Goal: Task Accomplishment & Management: Manage account settings

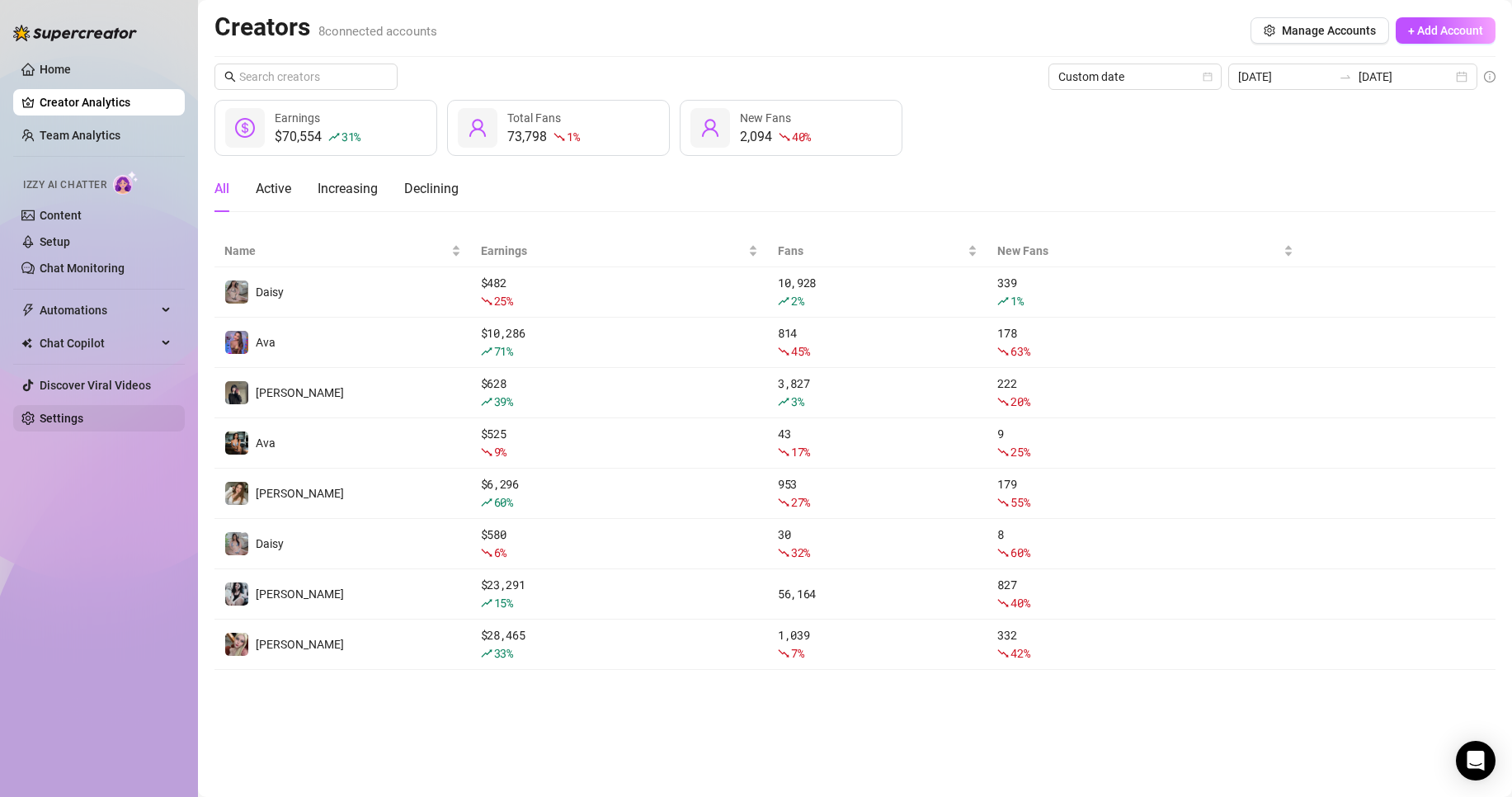
click at [84, 422] on link "Settings" at bounding box center [62, 417] width 44 height 13
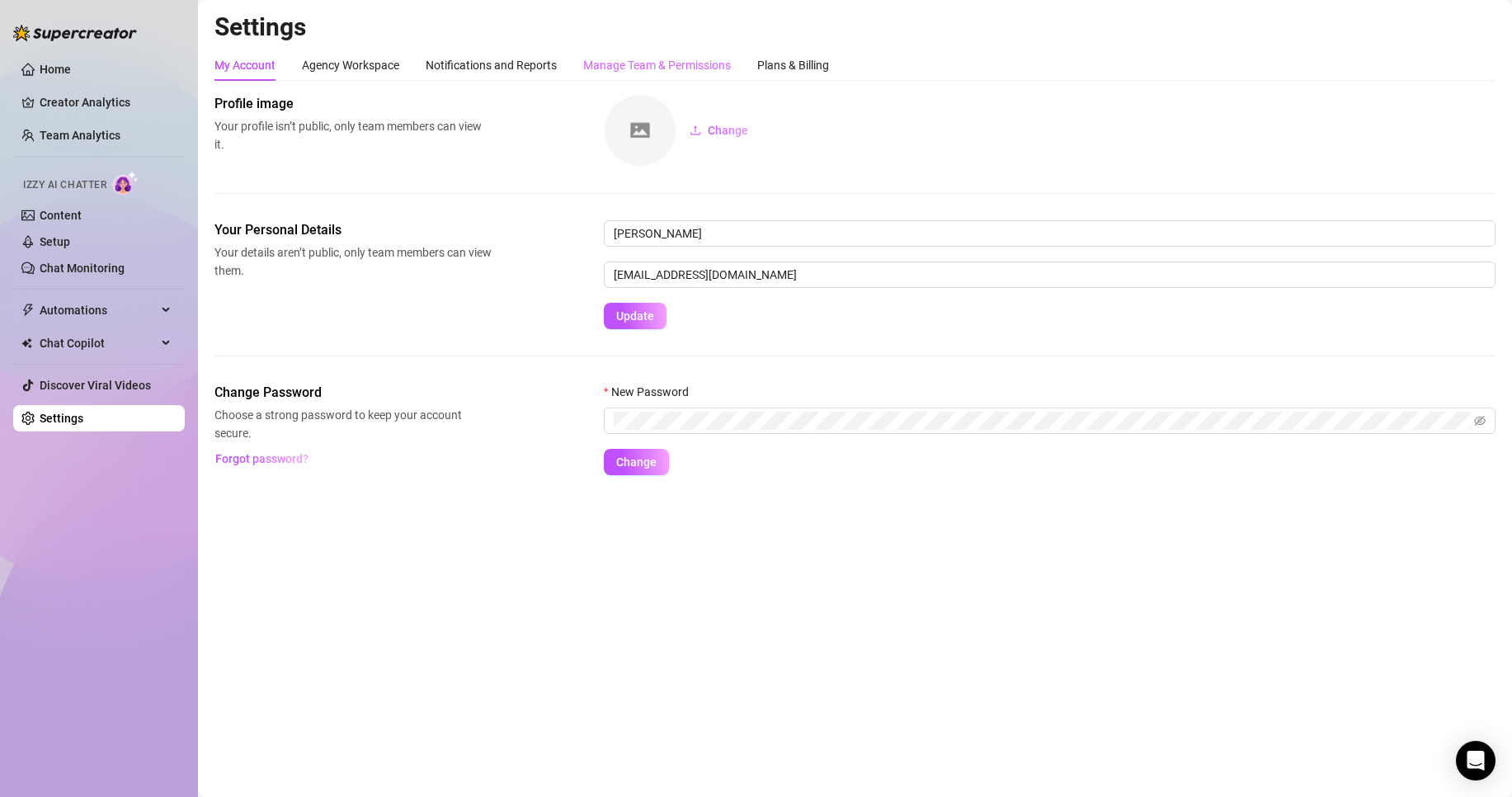
click at [650, 74] on div "Manage Team & Permissions" at bounding box center [657, 65] width 148 height 32
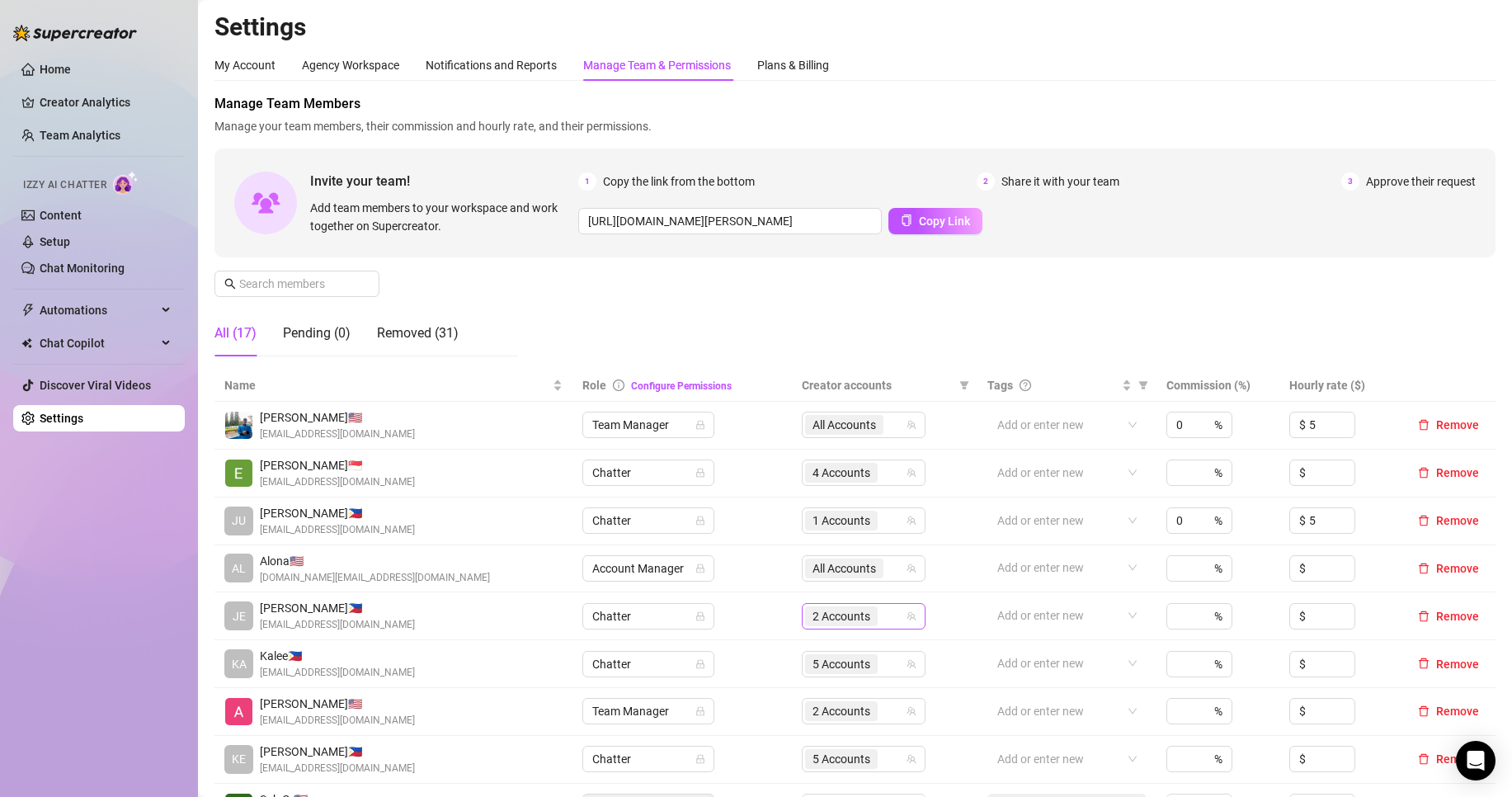
click at [856, 605] on div "2 Accounts" at bounding box center [843, 616] width 76 height 23
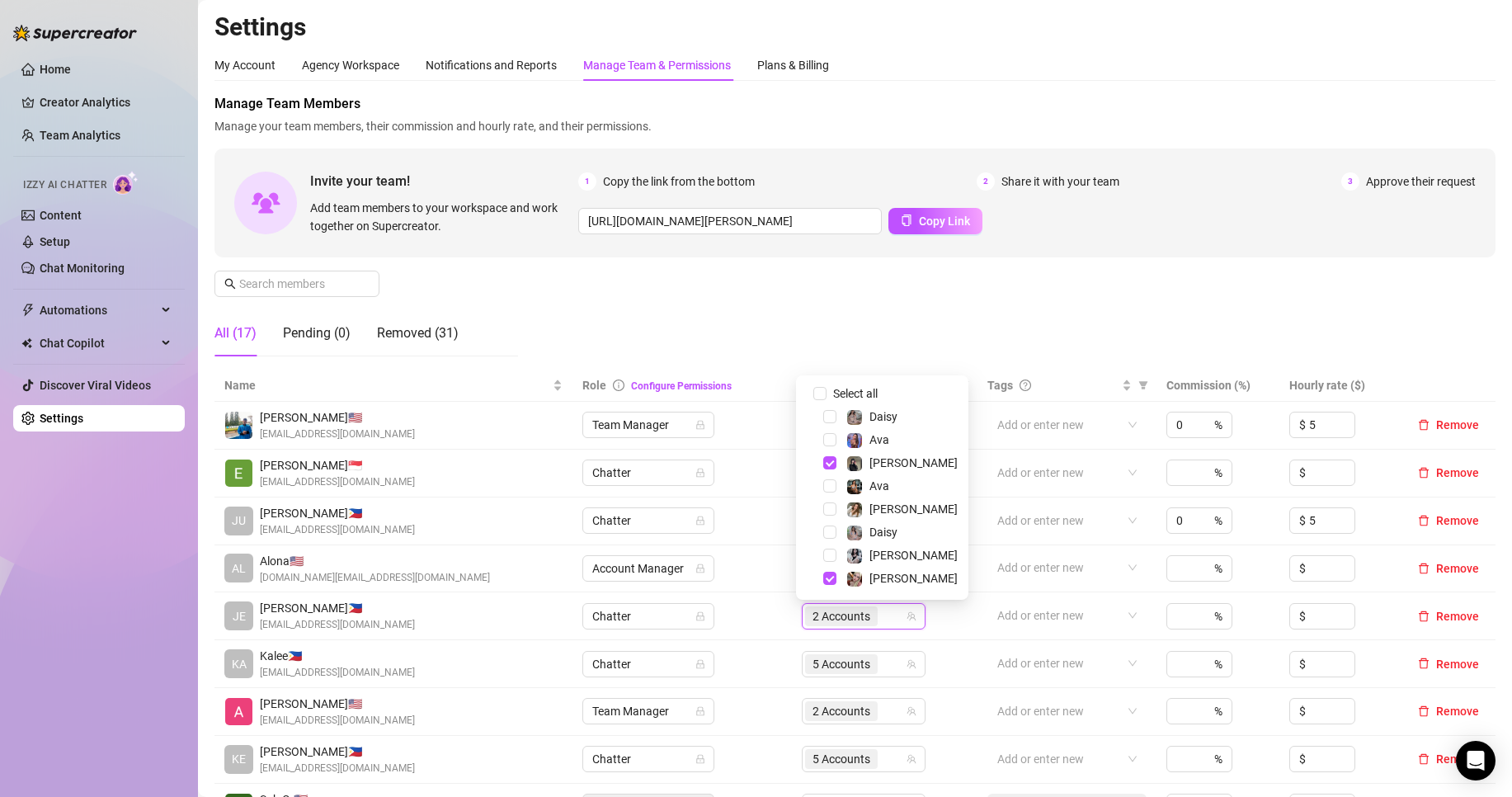
click at [856, 378] on div "Select all [PERSON_NAME] [PERSON_NAME] [PERSON_NAME] [PERSON_NAME] [PERSON_NAME…" at bounding box center [882, 487] width 173 height 225
click at [859, 385] on span "Select all" at bounding box center [856, 394] width 58 height 18
click at [827, 387] on input "Select all" at bounding box center [820, 393] width 13 height 13
click at [859, 385] on span "Select all" at bounding box center [856, 394] width 58 height 18
click at [827, 387] on input "Select all" at bounding box center [820, 393] width 13 height 13
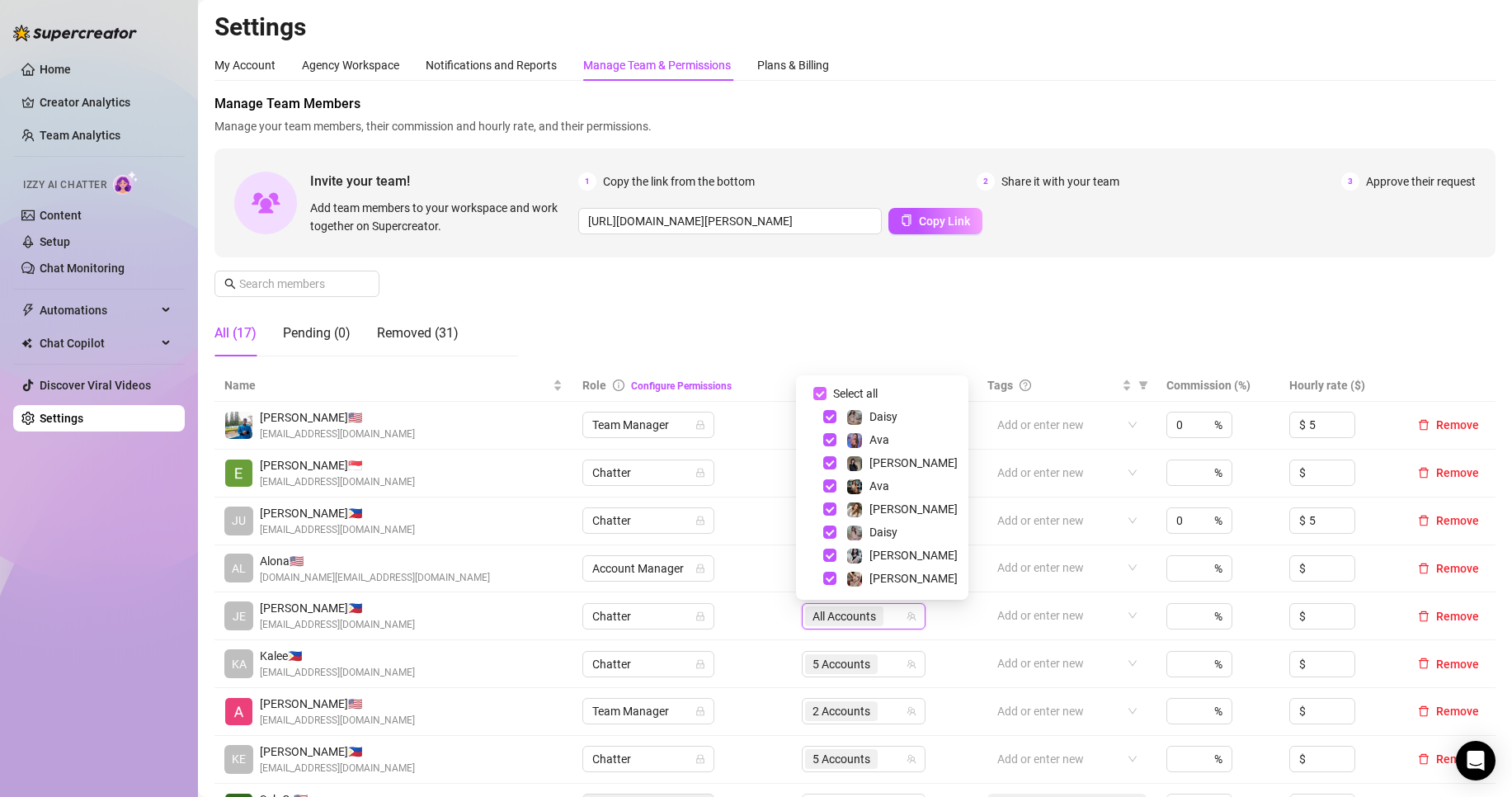
checkbox input "false"
click at [877, 559] on span "[PERSON_NAME]" at bounding box center [913, 555] width 88 height 13
click at [887, 399] on div "Select all" at bounding box center [865, 394] width 71 height 19
click at [887, 407] on div "Daisy" at bounding box center [883, 417] width 28 height 19
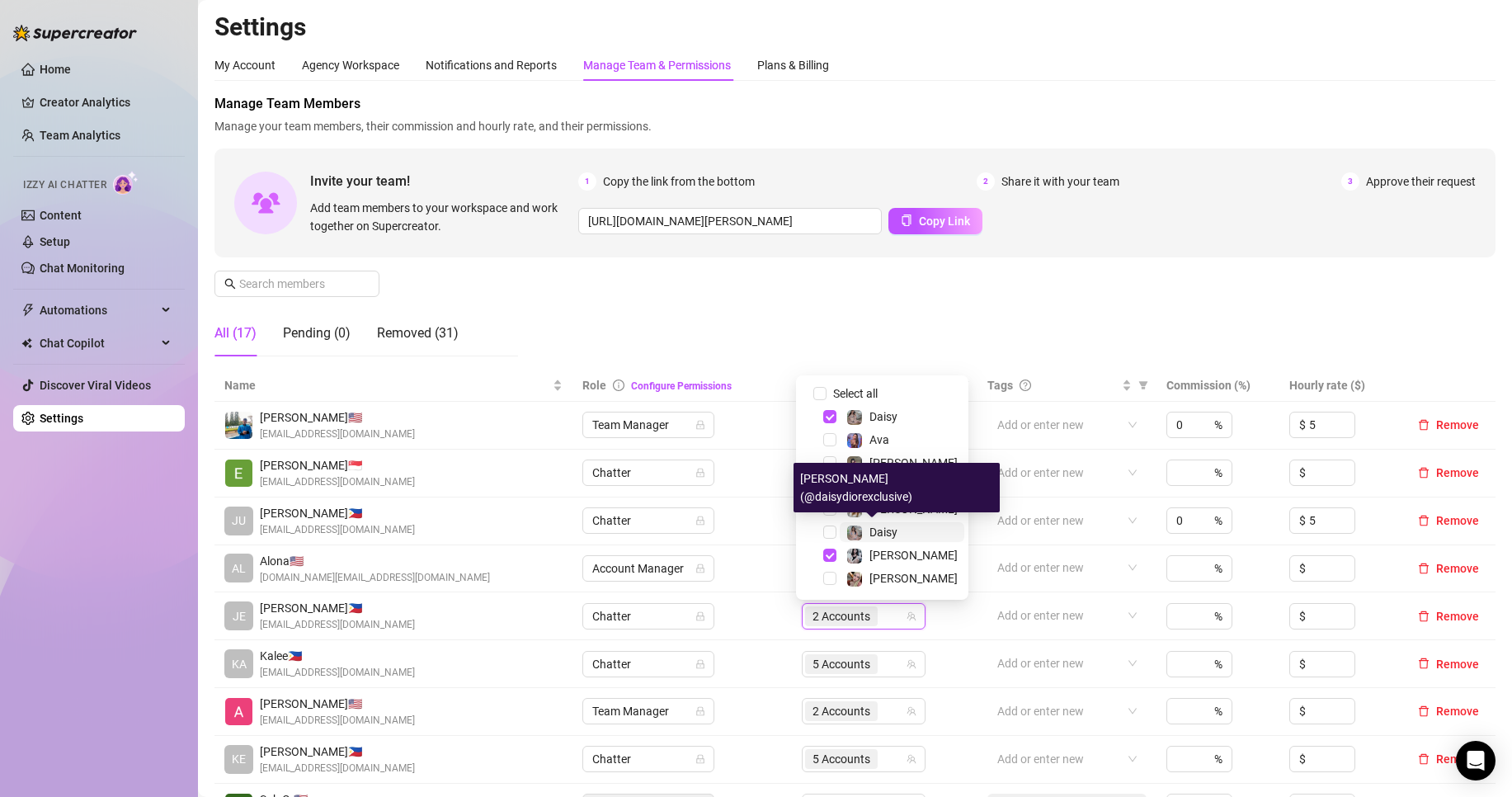
click at [895, 526] on span "Daisy" at bounding box center [883, 532] width 28 height 13
click at [890, 482] on span "Ava" at bounding box center [902, 486] width 124 height 19
click at [948, 340] on div "Manage Team Members Manage your team members, their commission and hourly rate,…" at bounding box center [855, 232] width 1281 height 276
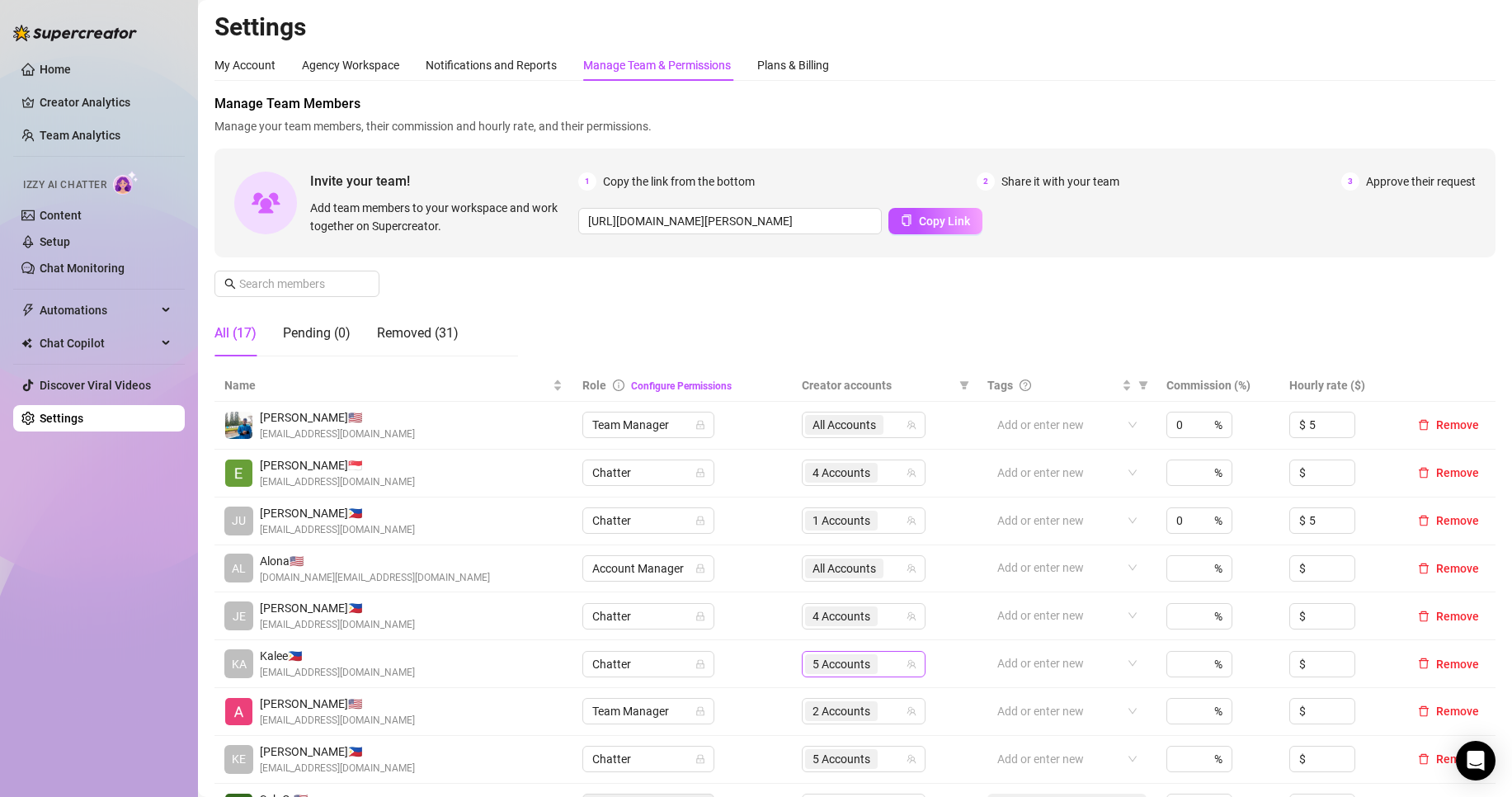
click at [859, 658] on span "5 Accounts" at bounding box center [842, 664] width 58 height 18
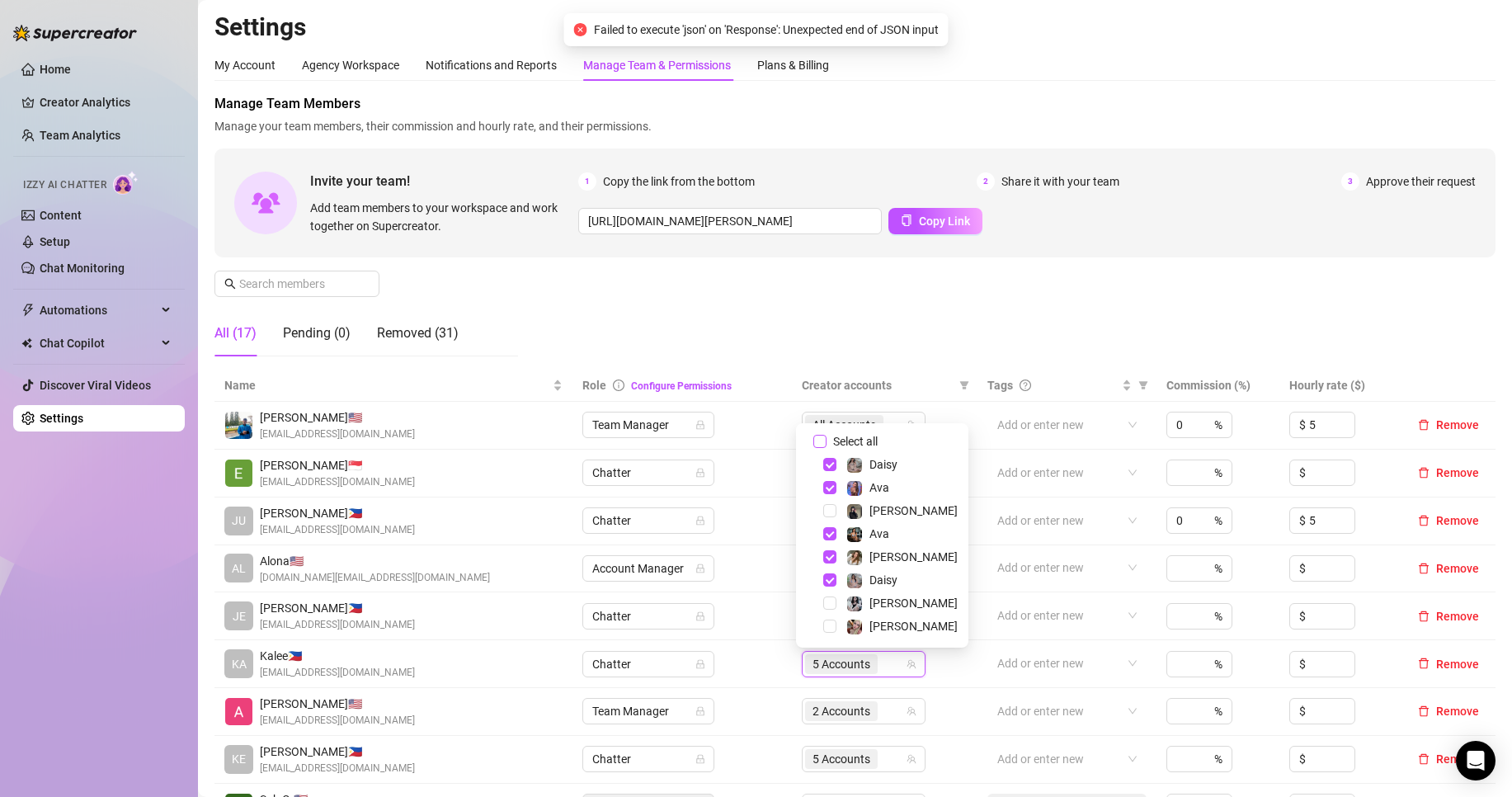
click at [874, 438] on span "Select all" at bounding box center [856, 441] width 58 height 18
click at [827, 438] on input "Select all" at bounding box center [820, 441] width 13 height 13
click at [874, 438] on span "Select all" at bounding box center [856, 441] width 58 height 18
click at [827, 438] on input "Select all" at bounding box center [820, 441] width 13 height 13
checkbox input "false"
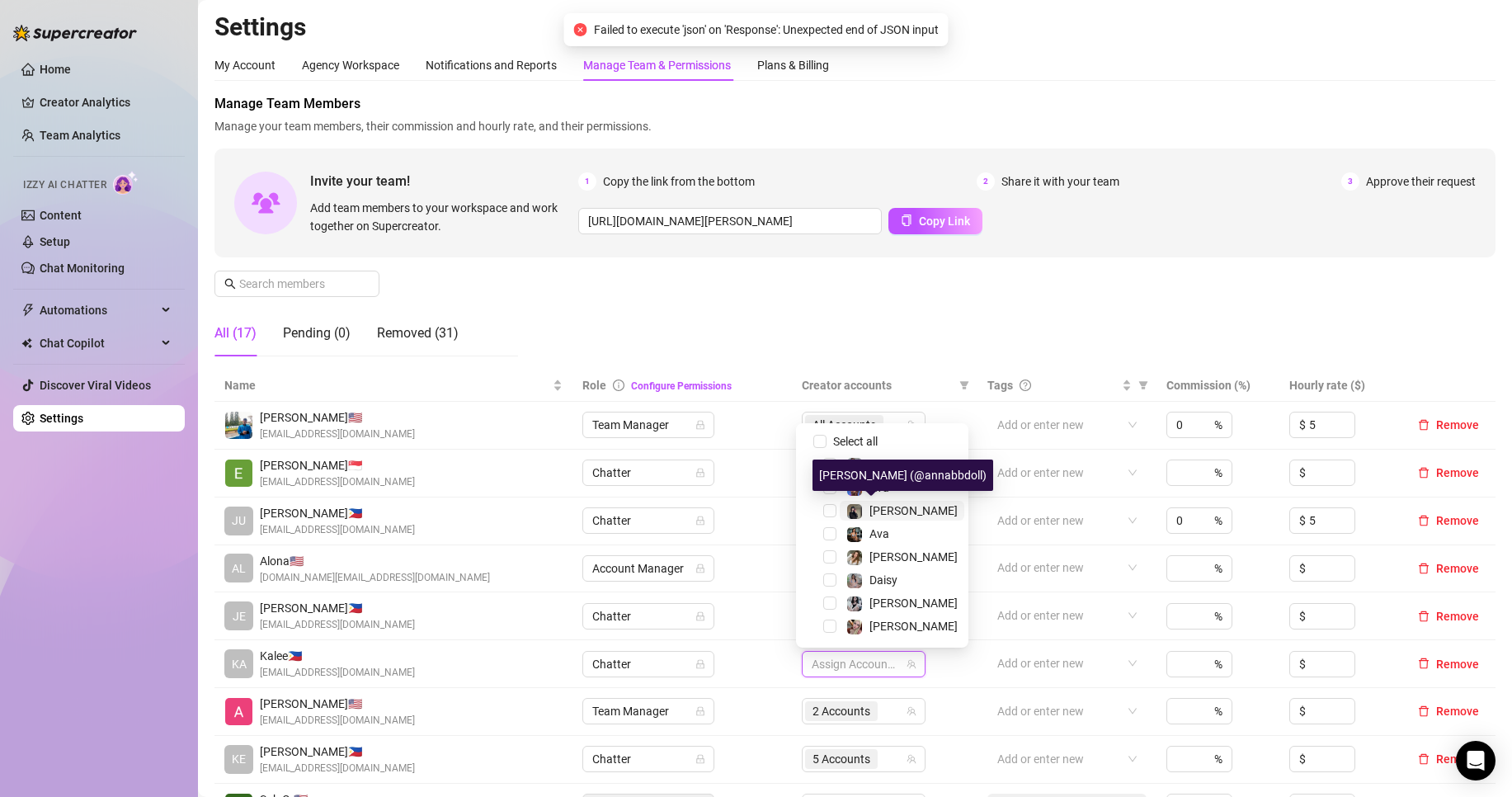
click at [894, 510] on span "[PERSON_NAME]" at bounding box center [913, 510] width 88 height 13
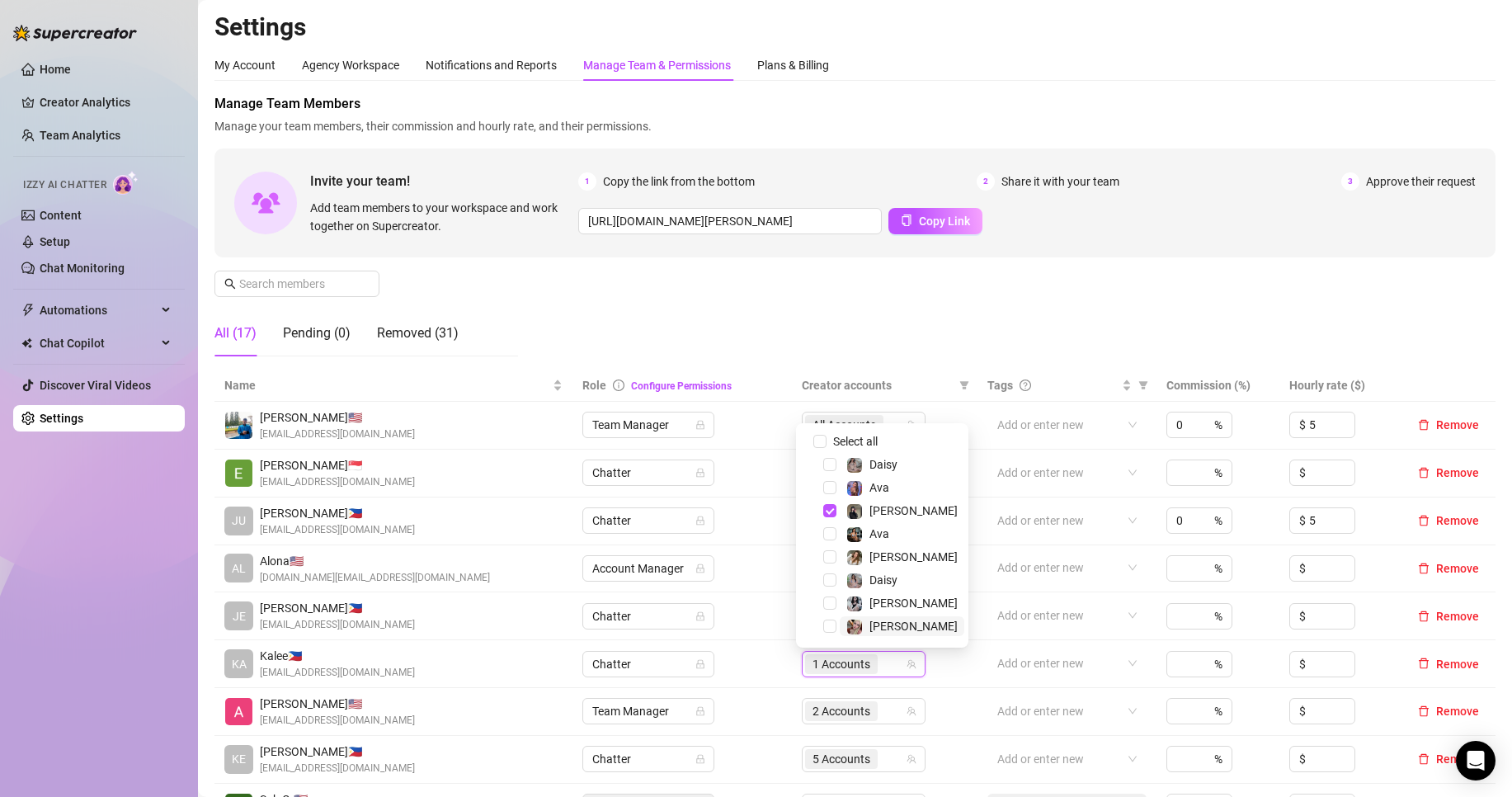
click at [899, 619] on span "[PERSON_NAME]" at bounding box center [902, 626] width 124 height 19
click at [894, 555] on span "[PERSON_NAME]" at bounding box center [913, 557] width 88 height 13
click at [881, 482] on span "Ava" at bounding box center [879, 487] width 19 height 13
click at [847, 305] on div "Manage Team Members Manage your team members, their commission and hourly rate,…" at bounding box center [855, 232] width 1281 height 276
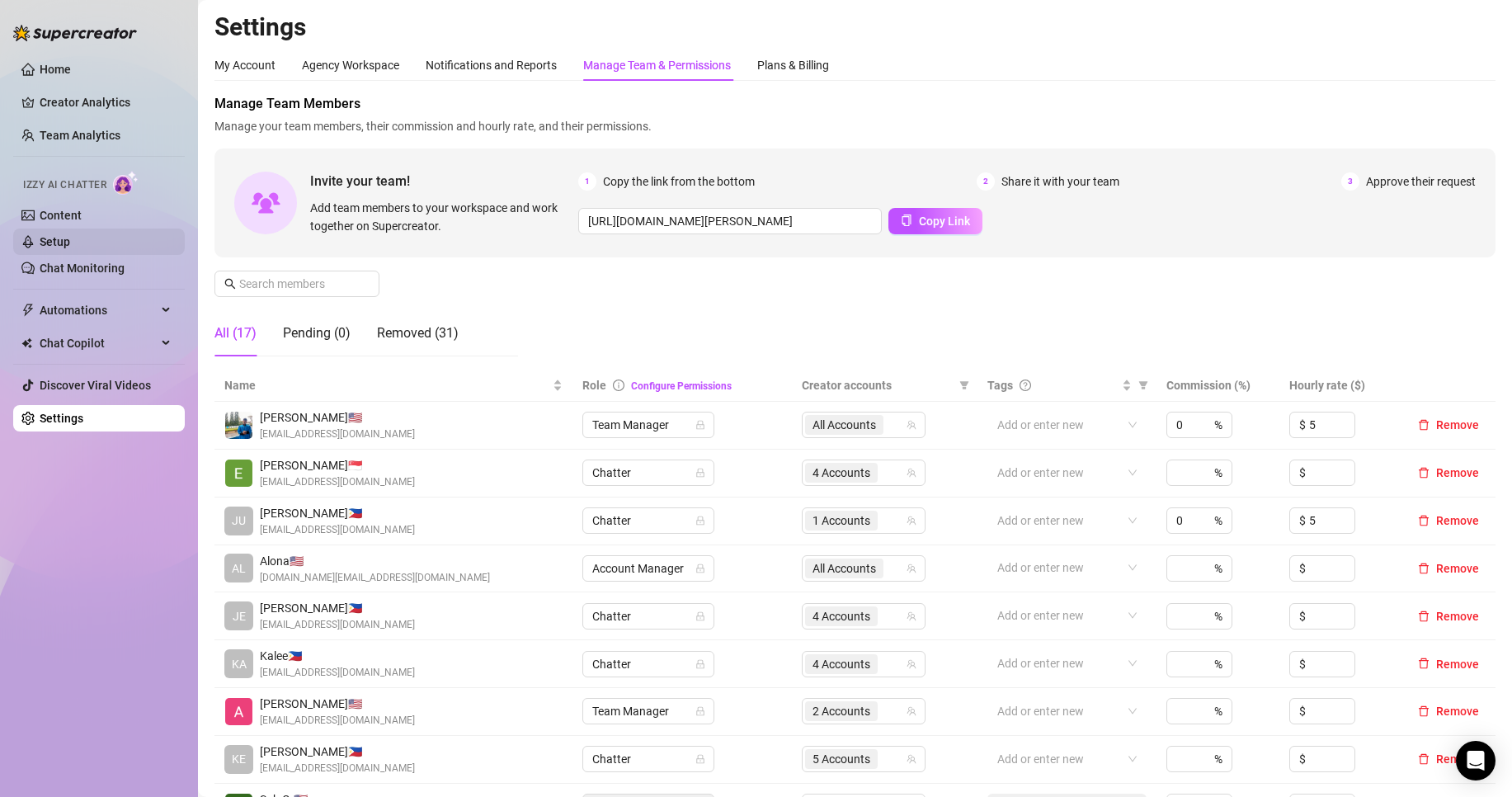
click at [70, 247] on link "Setup" at bounding box center [55, 241] width 31 height 13
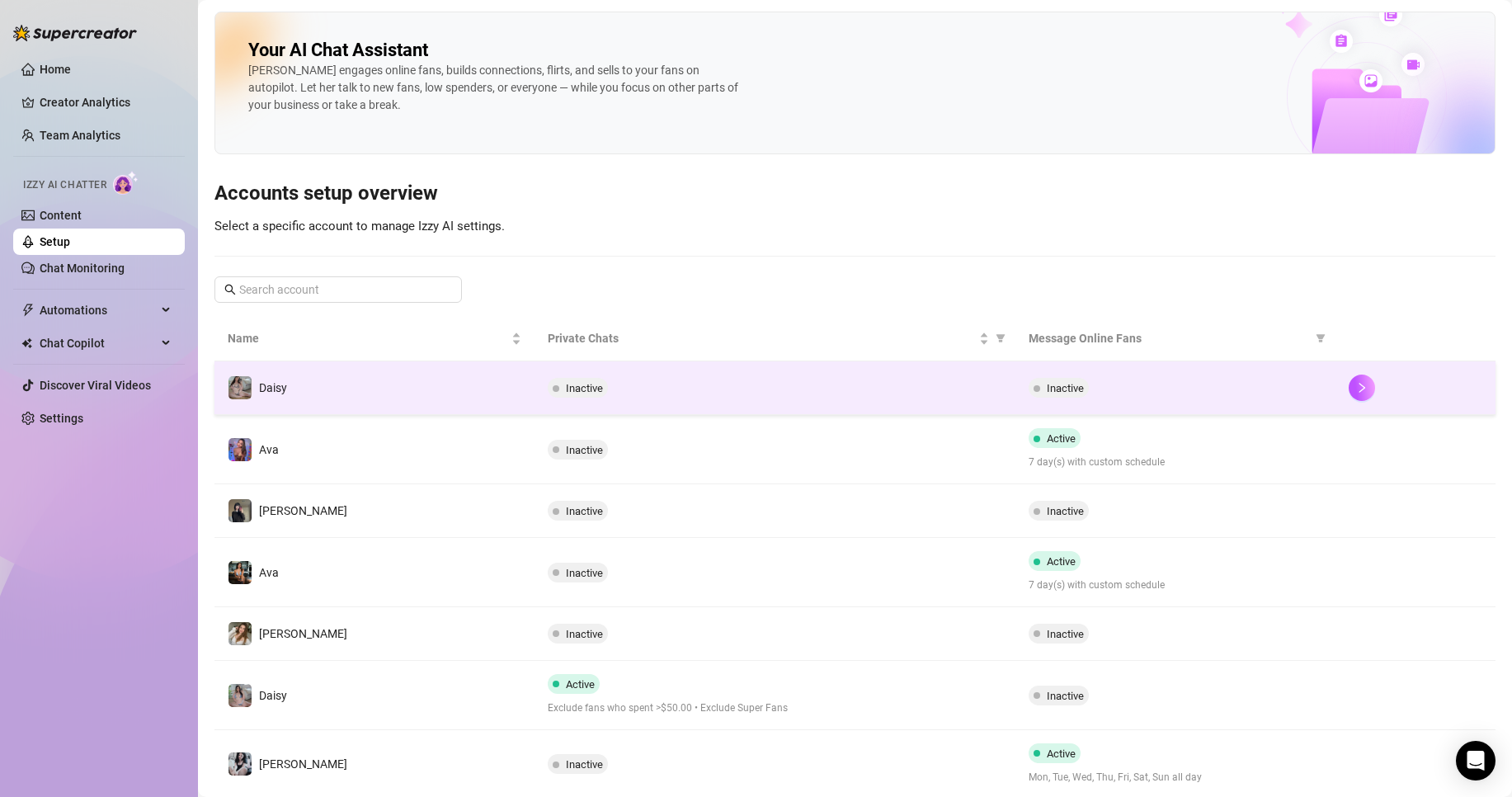
click at [766, 397] on div "Inactive" at bounding box center [774, 387] width 454 height 19
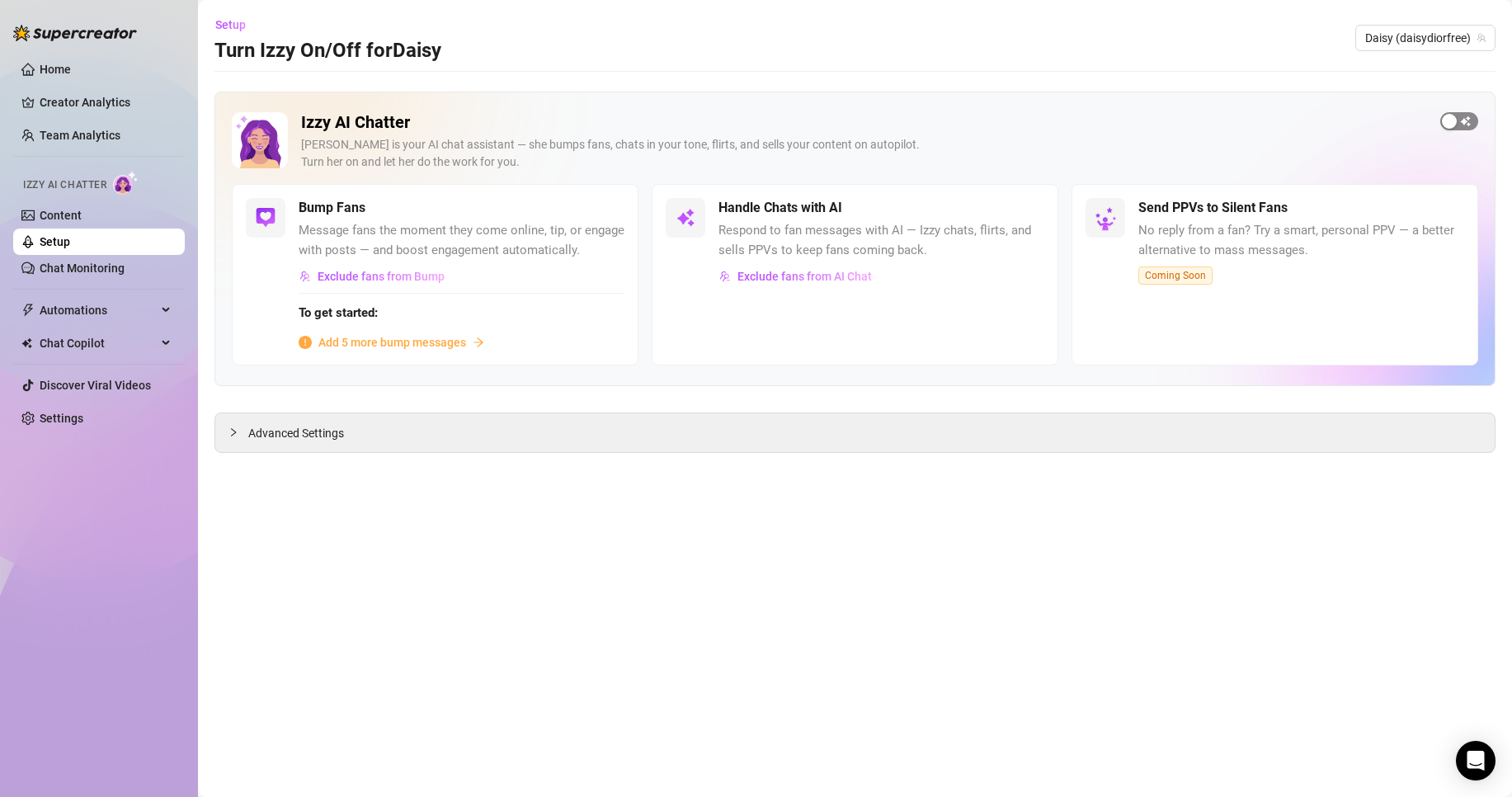
click at [1446, 122] on div "button" at bounding box center [1449, 121] width 15 height 15
click at [1464, 33] on span "Daisy (daisydiorfree)" at bounding box center [1425, 38] width 121 height 25
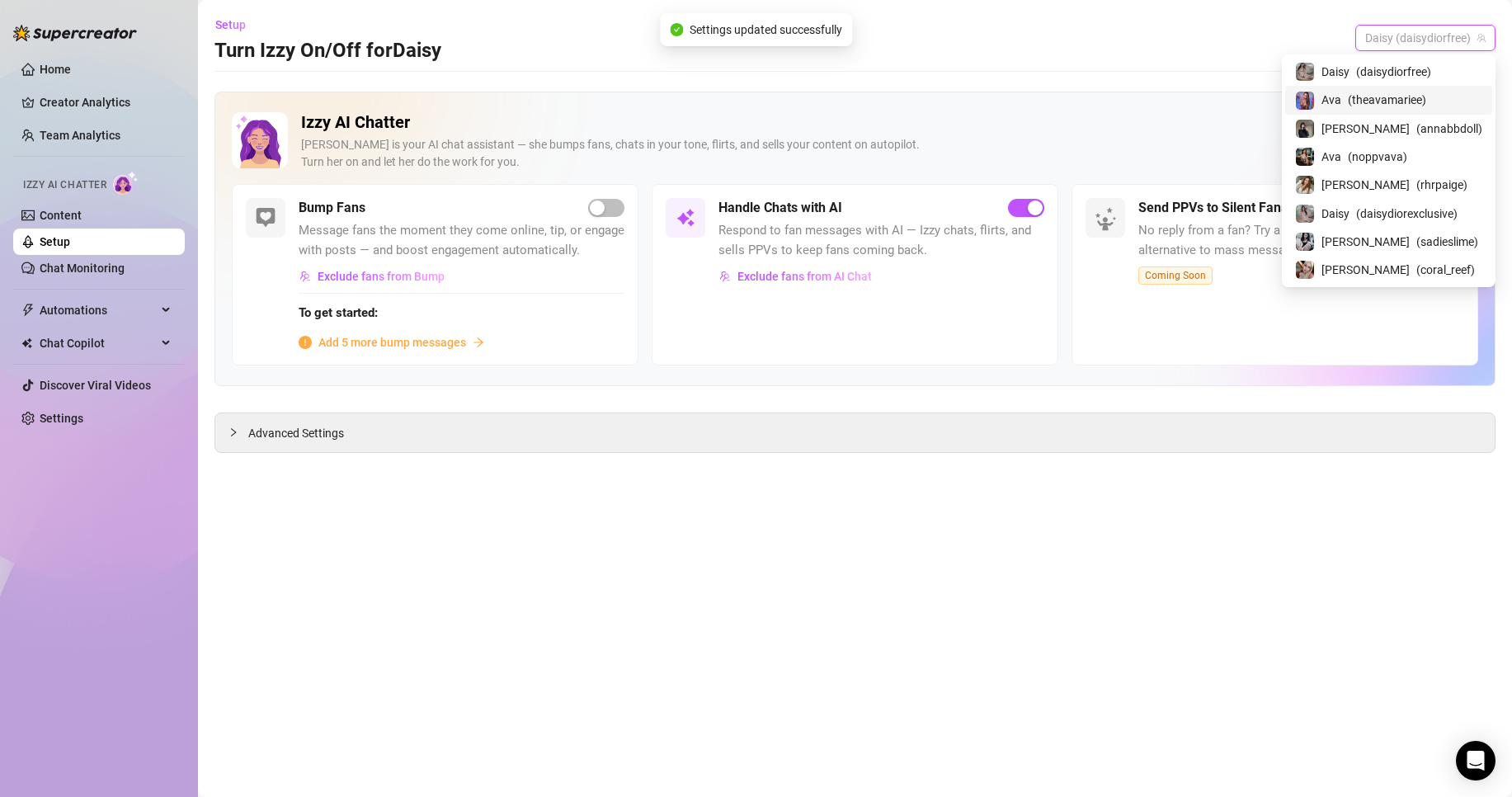
click at [1383, 106] on span "( theavamariee )" at bounding box center [1387, 100] width 78 height 18
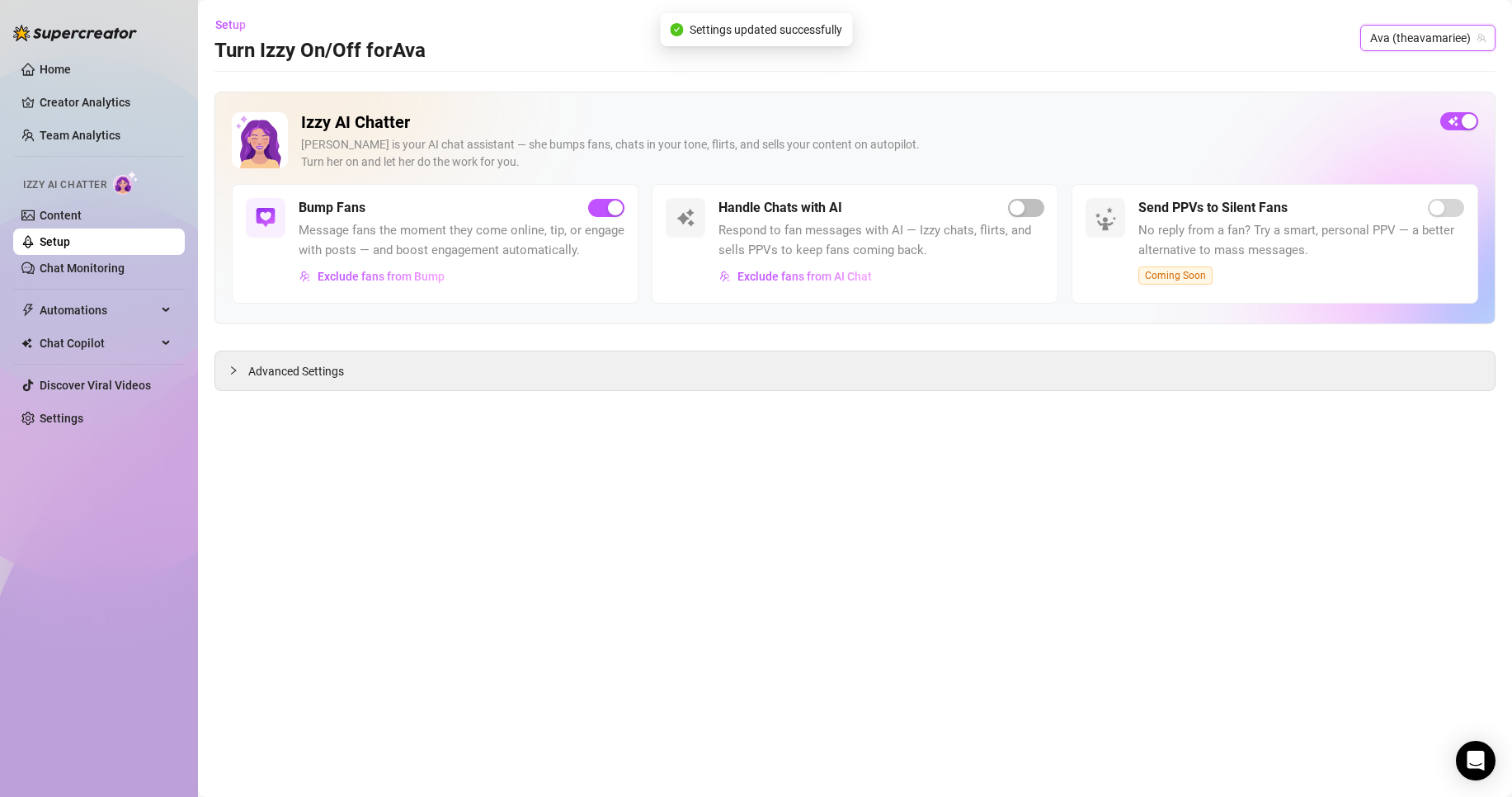
click at [1020, 220] on div "Handle Chats with AI Respond to fan messages with AI — Izzy chats, flirts, and …" at bounding box center [881, 244] width 326 height 92
click at [1013, 209] on div "button" at bounding box center [1017, 208] width 15 height 15
click at [1453, 44] on span "Ava (theavamariee)" at bounding box center [1427, 38] width 115 height 25
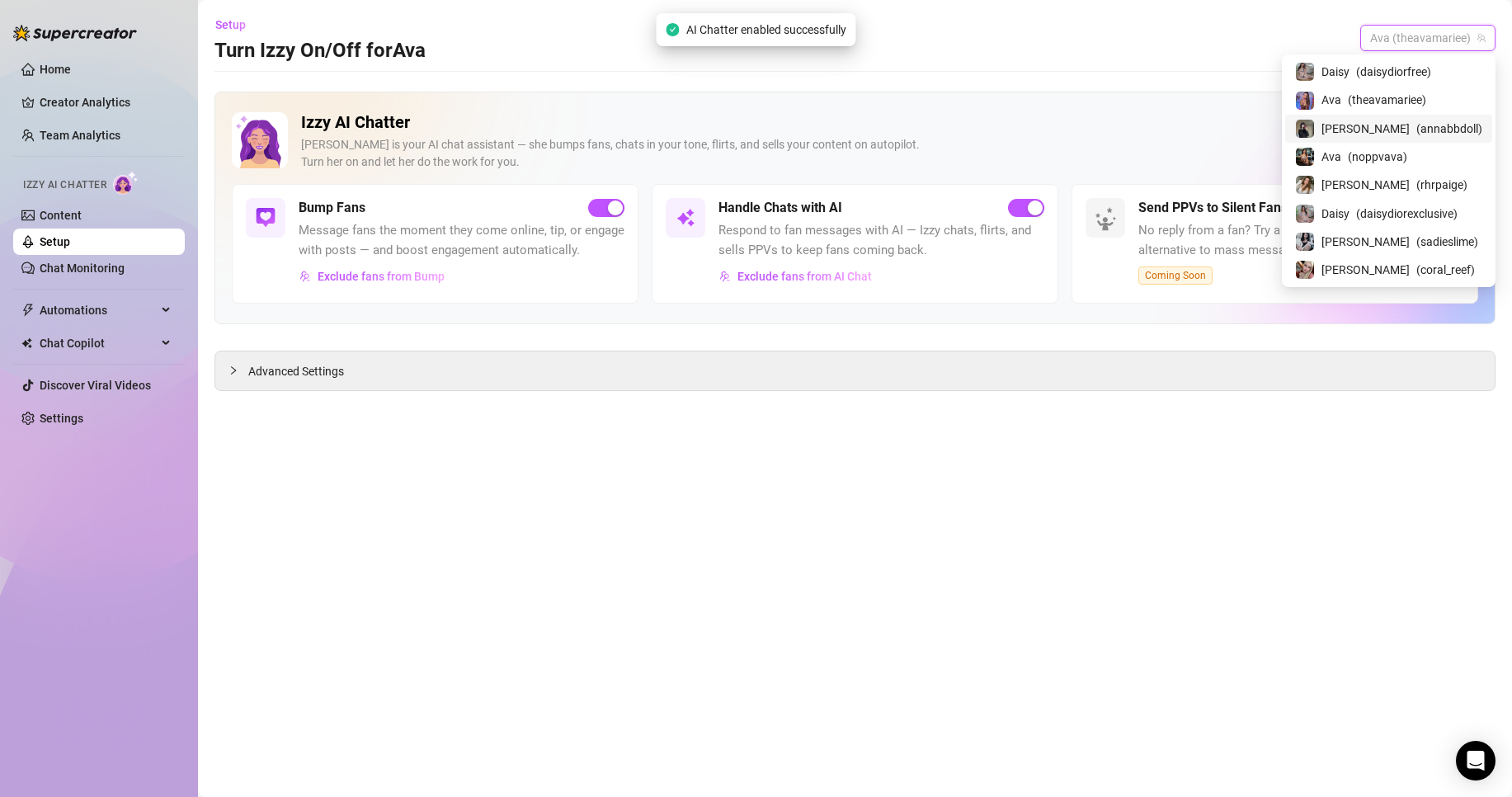
click at [1449, 124] on div "[PERSON_NAME] ( annabbdoll )" at bounding box center [1389, 129] width 188 height 19
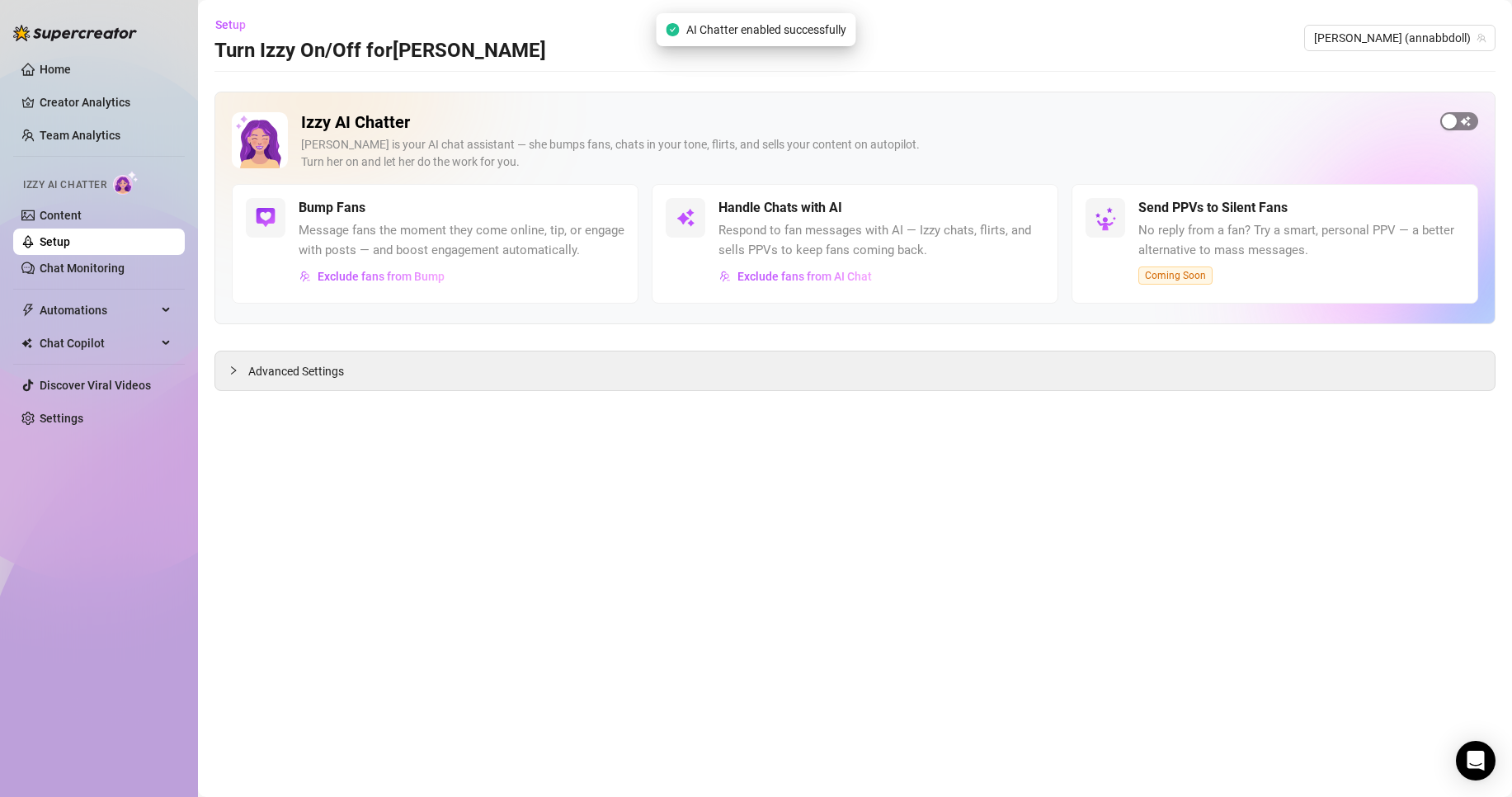
click at [1449, 128] on div "button" at bounding box center [1449, 121] width 15 height 15
click at [1441, 41] on span "[PERSON_NAME] (annabbdoll)" at bounding box center [1399, 38] width 172 height 25
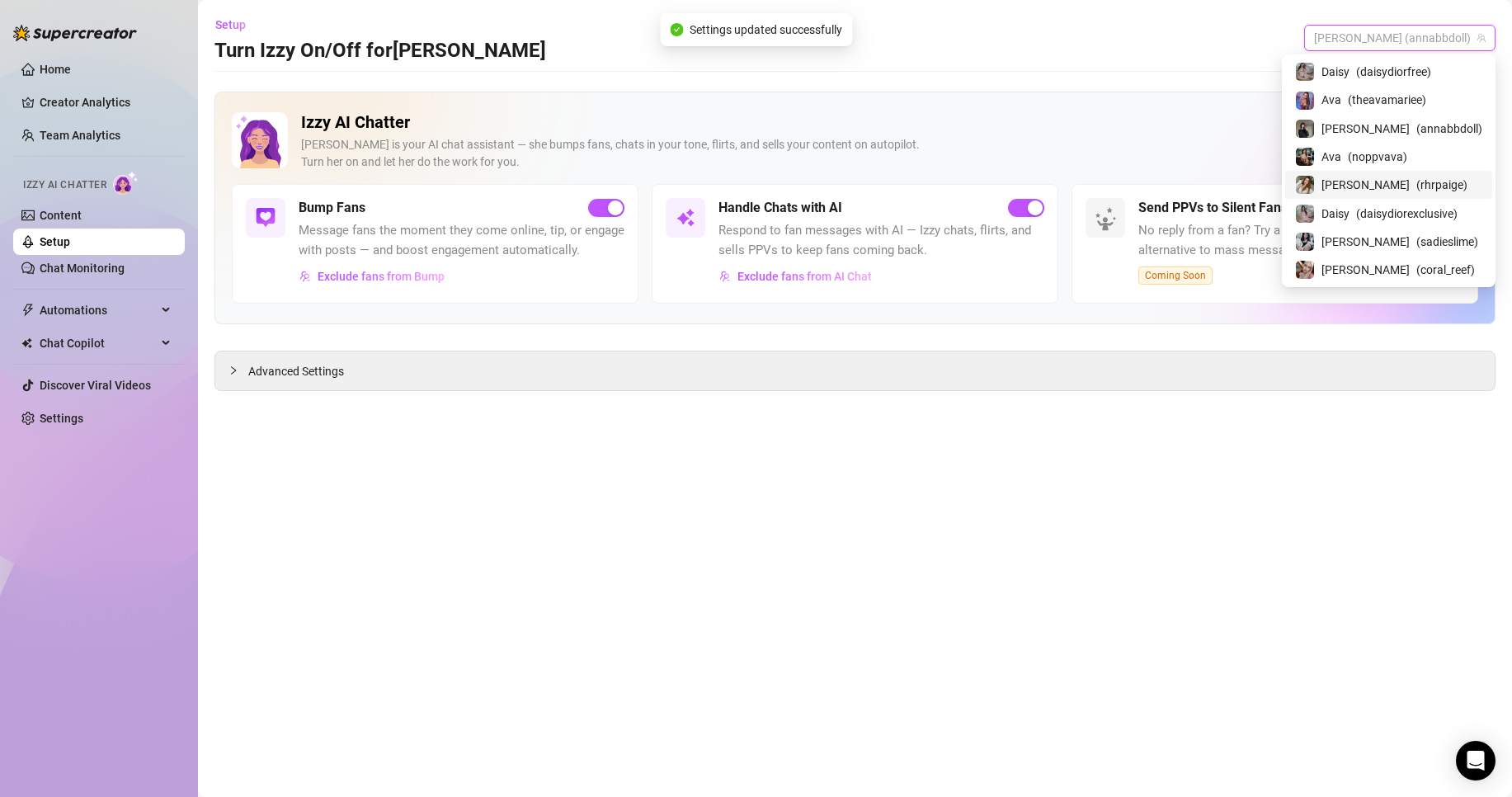
click at [1453, 171] on div "[PERSON_NAME] ( rhrpaige )" at bounding box center [1389, 185] width 207 height 28
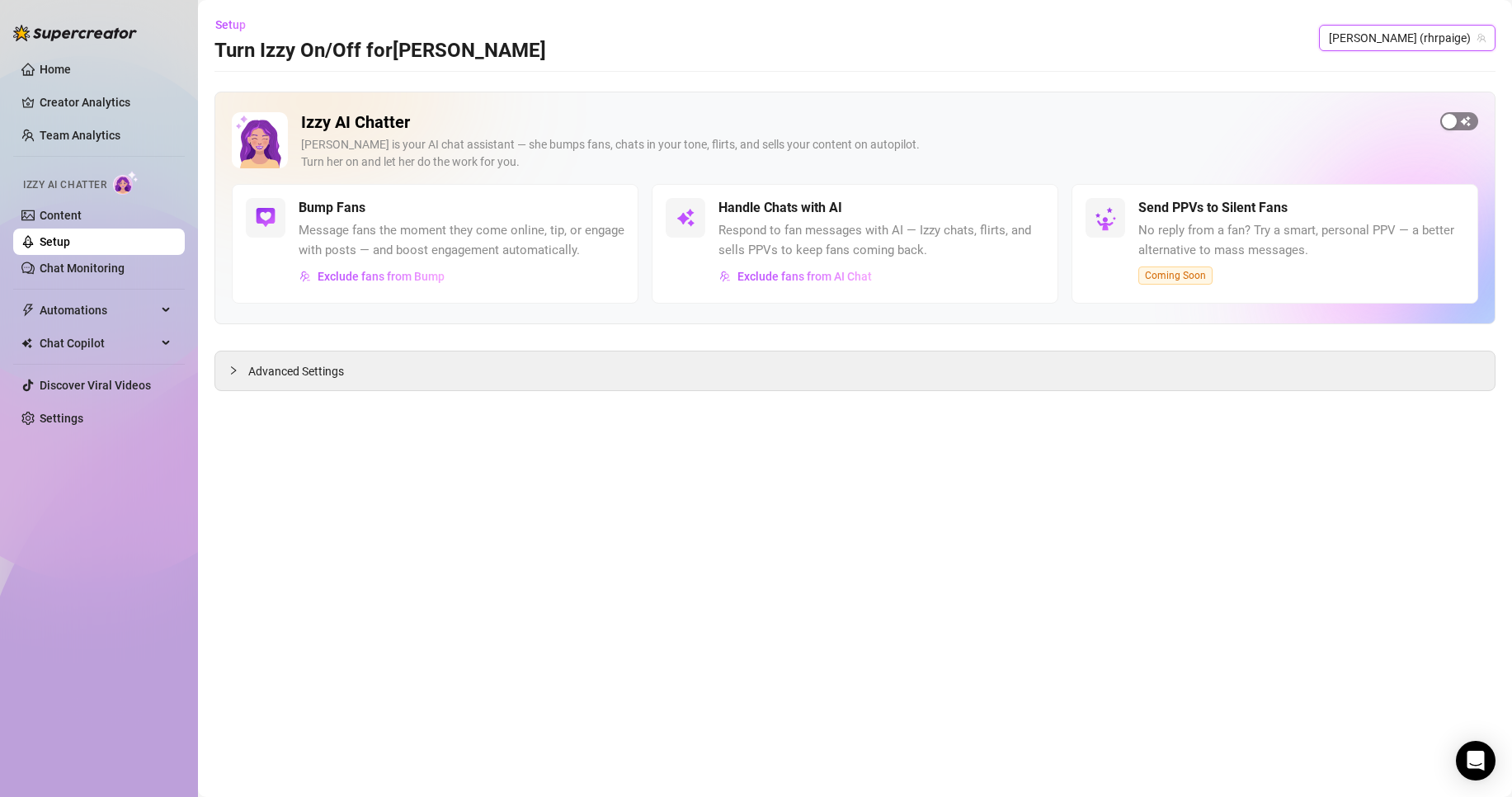
click at [1456, 129] on span "button" at bounding box center [1459, 121] width 38 height 18
click at [1462, 38] on span "[PERSON_NAME] (rhrpaige)" at bounding box center [1407, 38] width 157 height 25
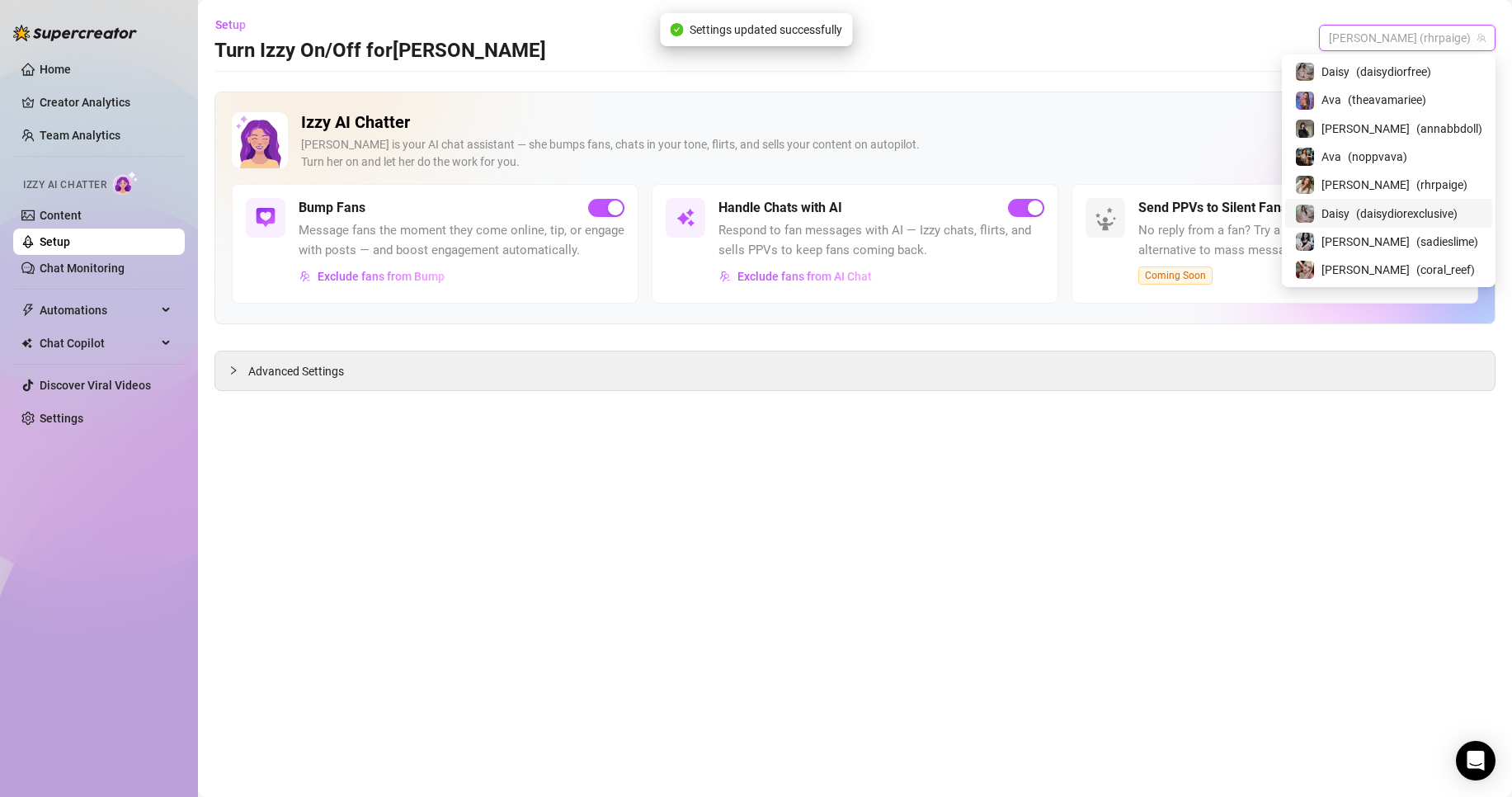
click at [1457, 212] on span "( daisydiorexclusive )" at bounding box center [1406, 213] width 101 height 18
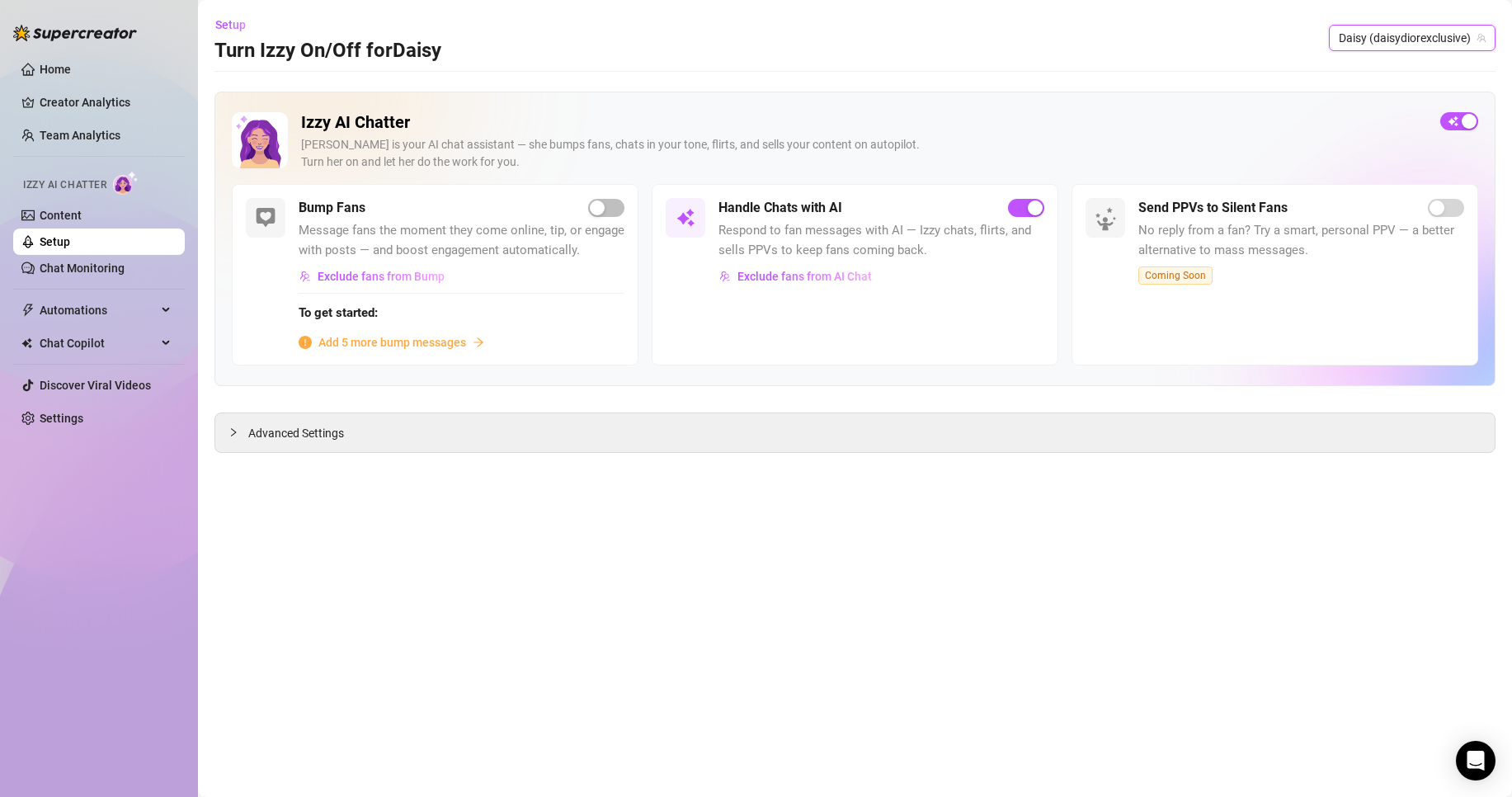
click at [1435, 32] on span "Daisy (daisydiorexclusive)" at bounding box center [1412, 38] width 147 height 25
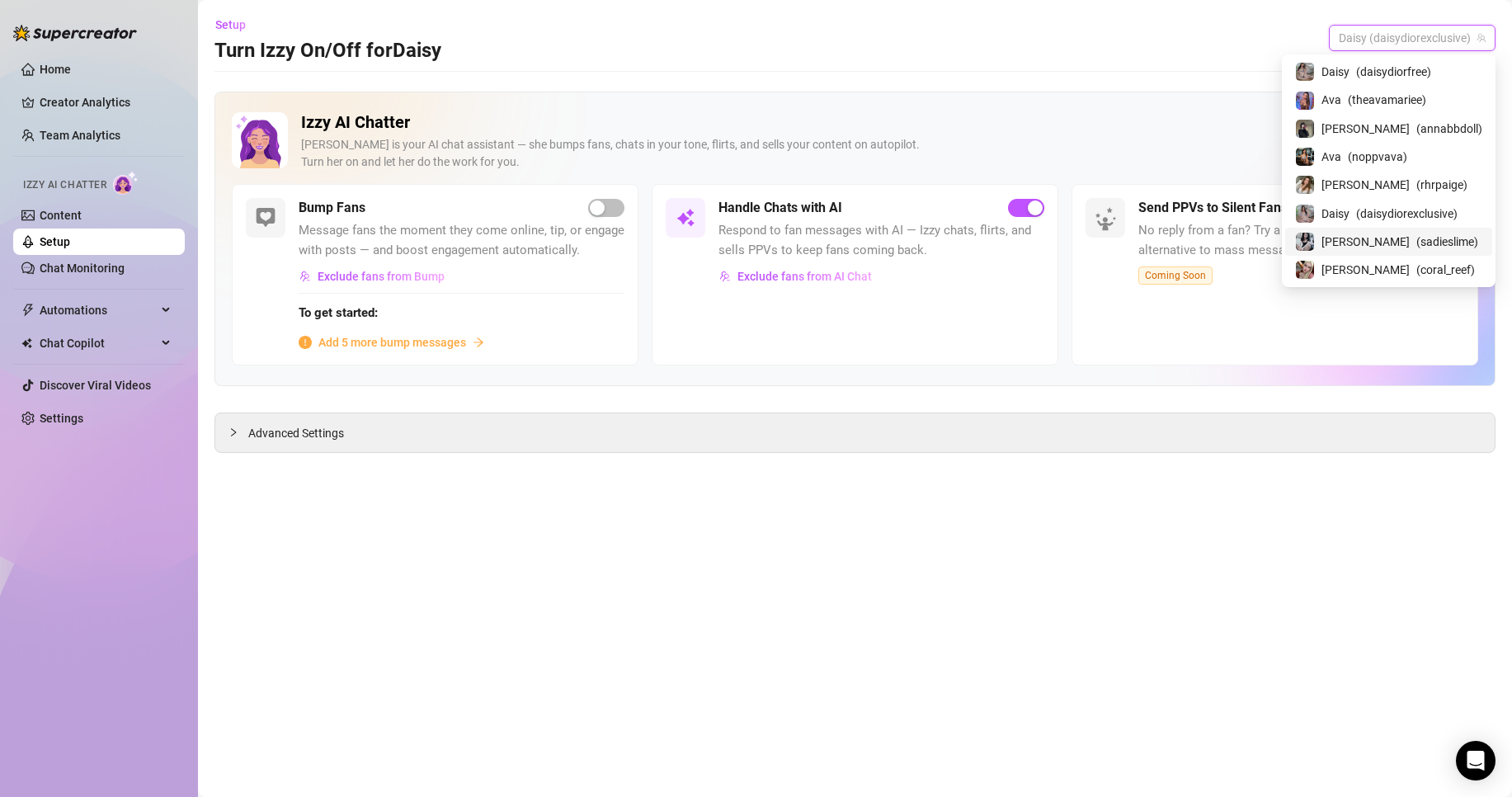
click at [1449, 241] on div "[PERSON_NAME] ( sadieslime )" at bounding box center [1389, 241] width 188 height 19
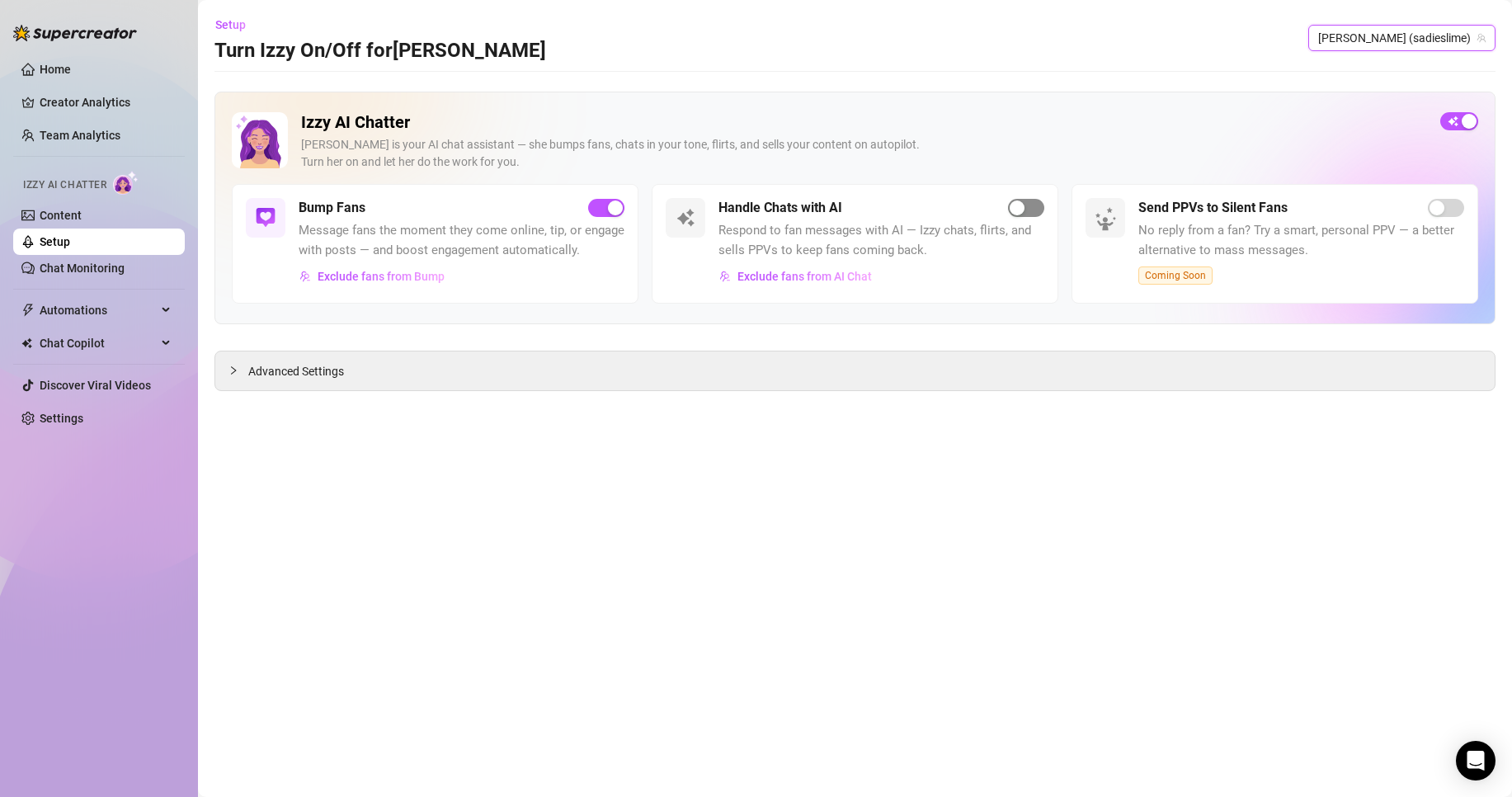
click at [1035, 203] on span "button" at bounding box center [1026, 208] width 36 height 18
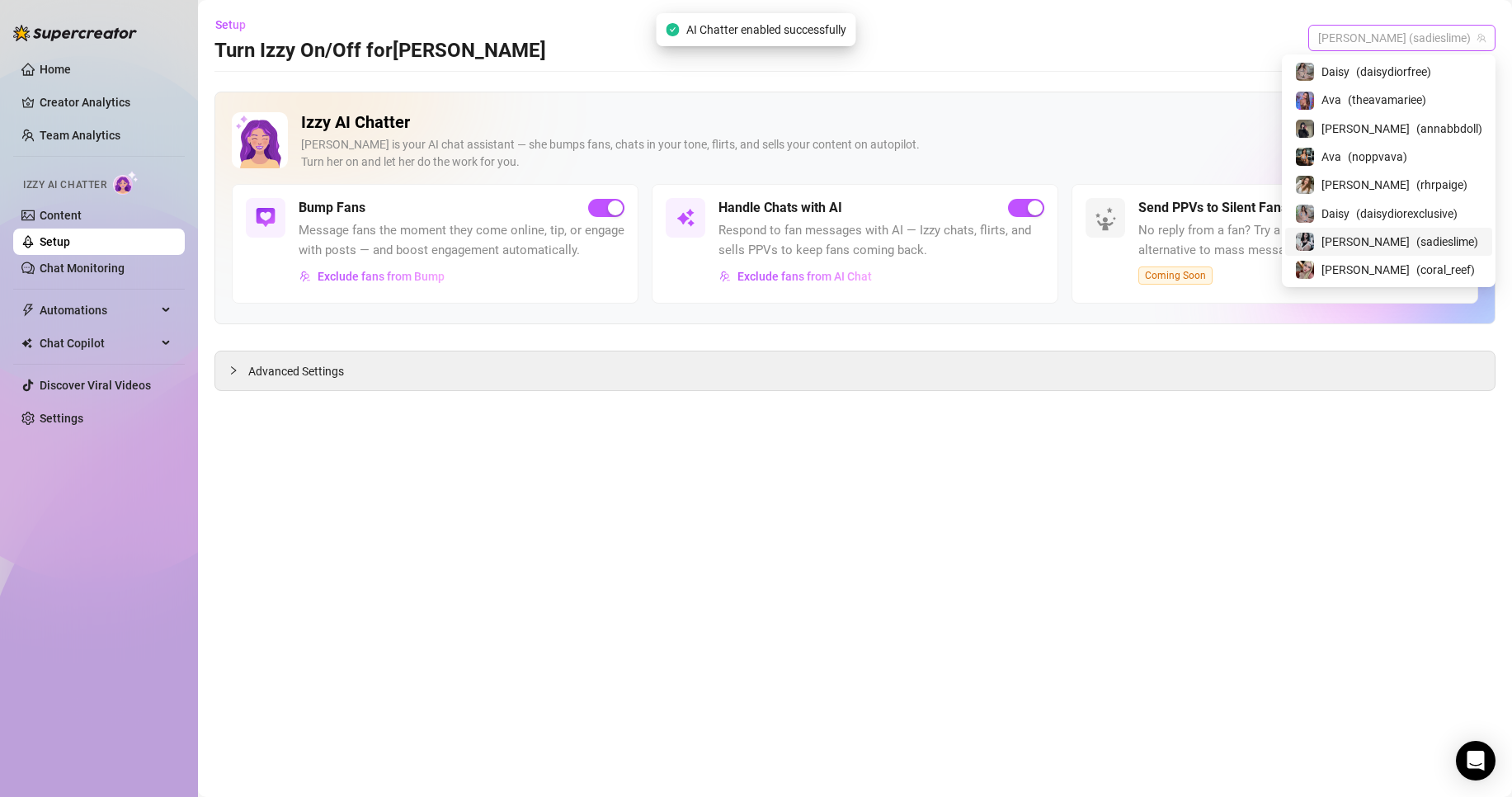
click at [1422, 46] on span "[PERSON_NAME] (sadieslime)" at bounding box center [1402, 38] width 167 height 25
click at [1437, 268] on span "( coral_reef )" at bounding box center [1446, 269] width 59 height 18
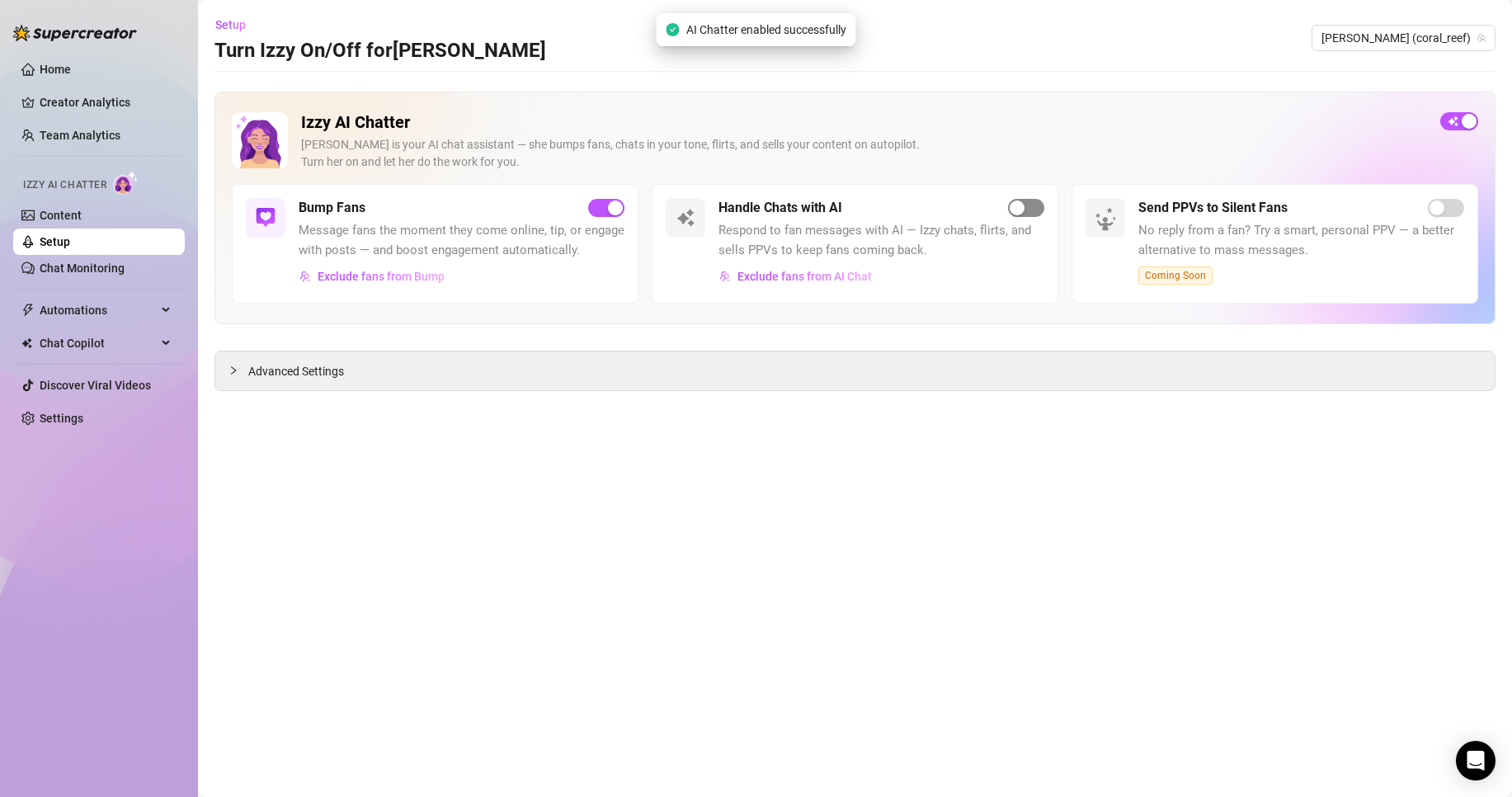
click at [1027, 204] on span "button" at bounding box center [1026, 208] width 36 height 18
